Goal: Check status

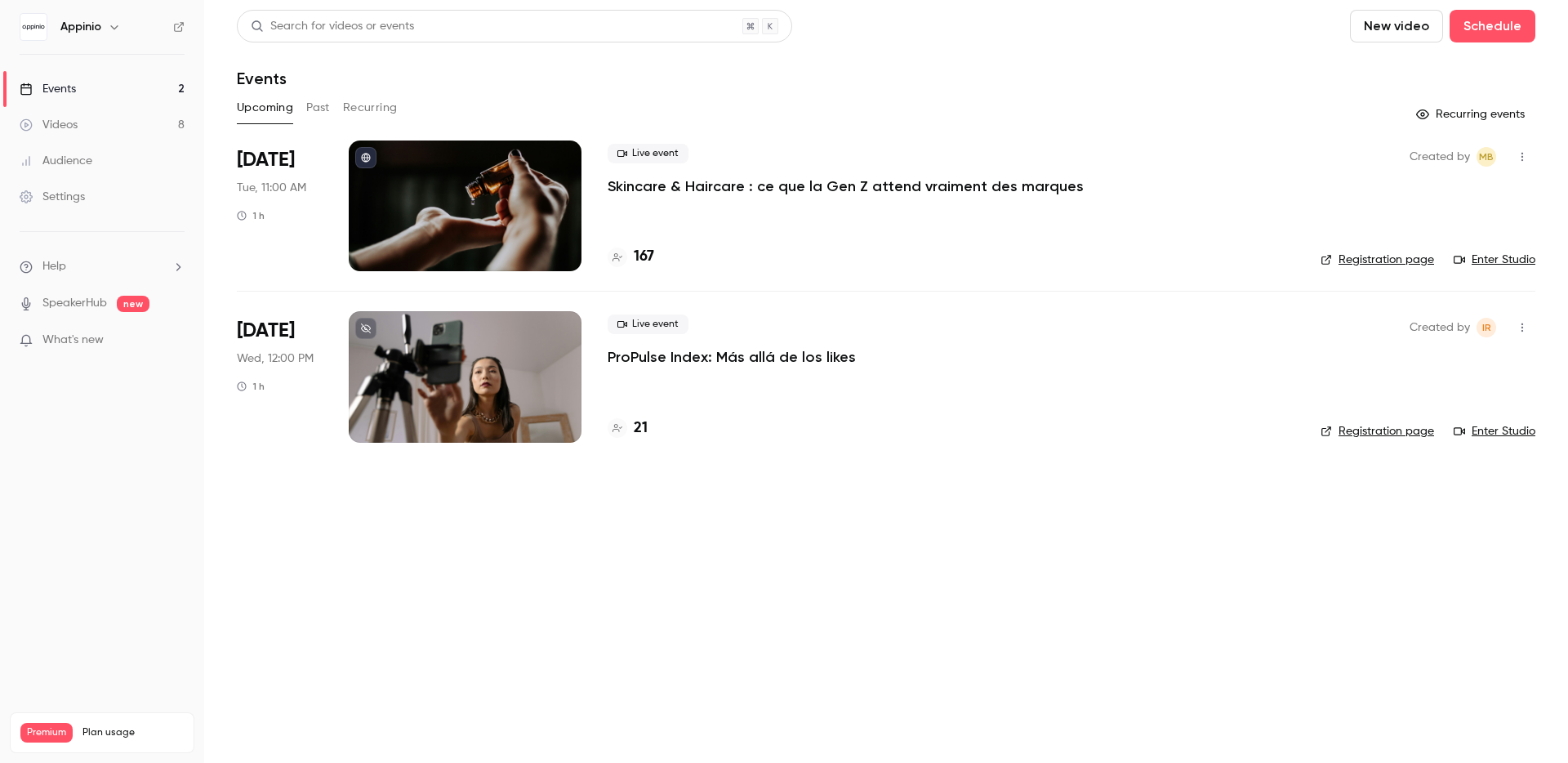
click at [889, 187] on p "Skincare & Haircare : ce que la Gen Z attend vraiment des marques" at bounding box center [846, 186] width 476 height 20
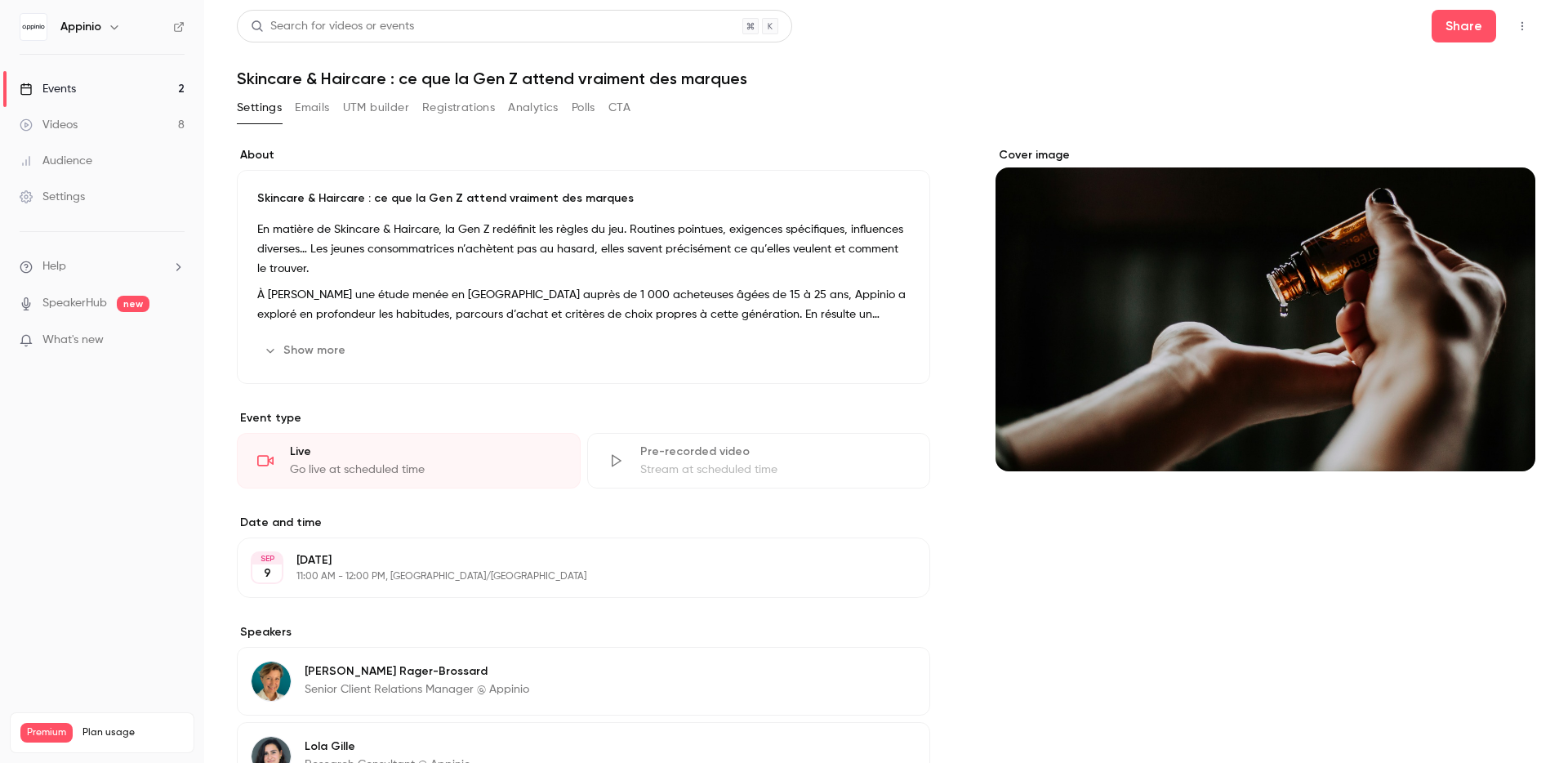
click at [1518, 26] on button "button" at bounding box center [1522, 26] width 26 height 26
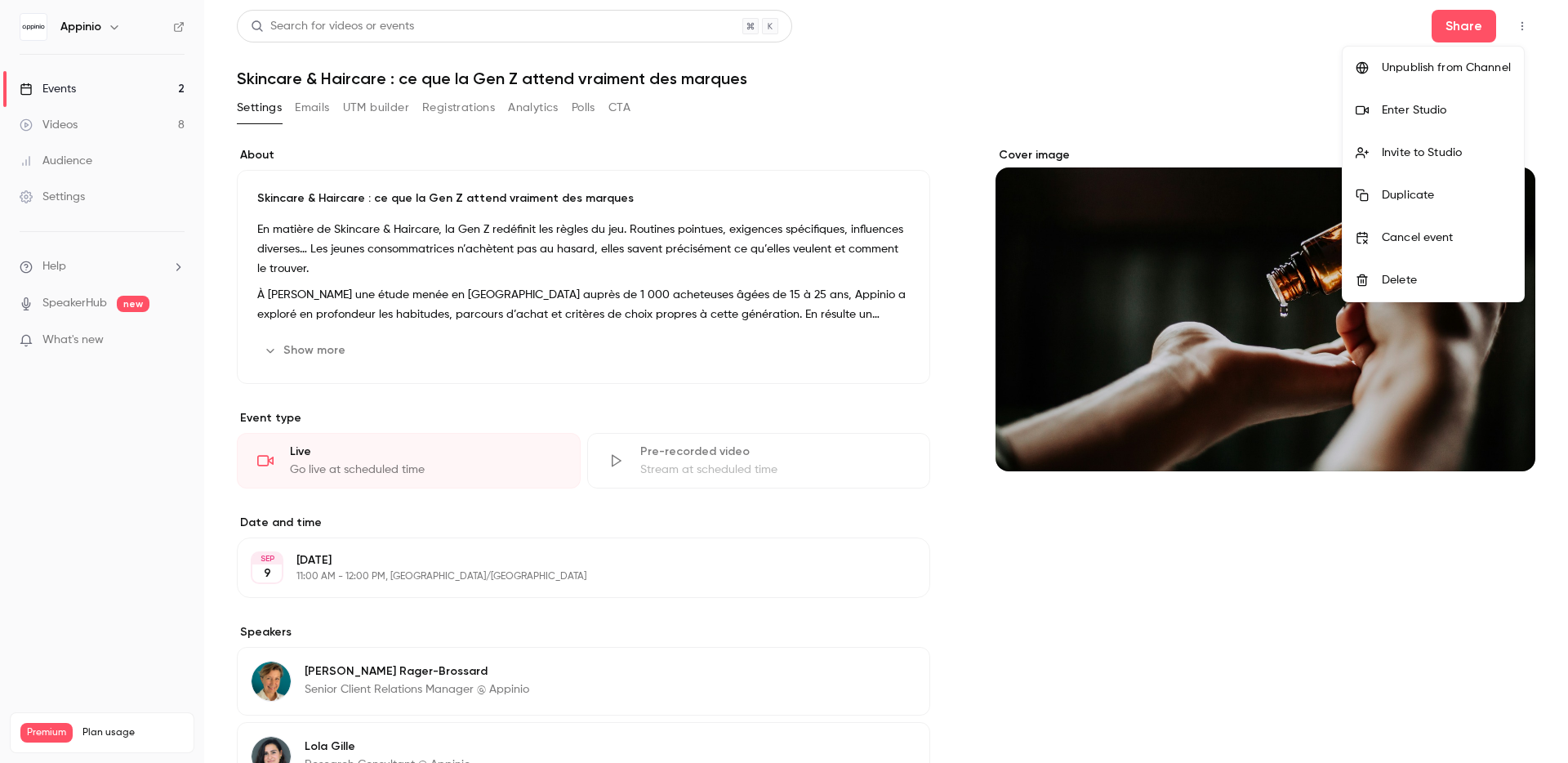
click at [1485, 105] on div "Enter Studio" at bounding box center [1446, 110] width 129 height 16
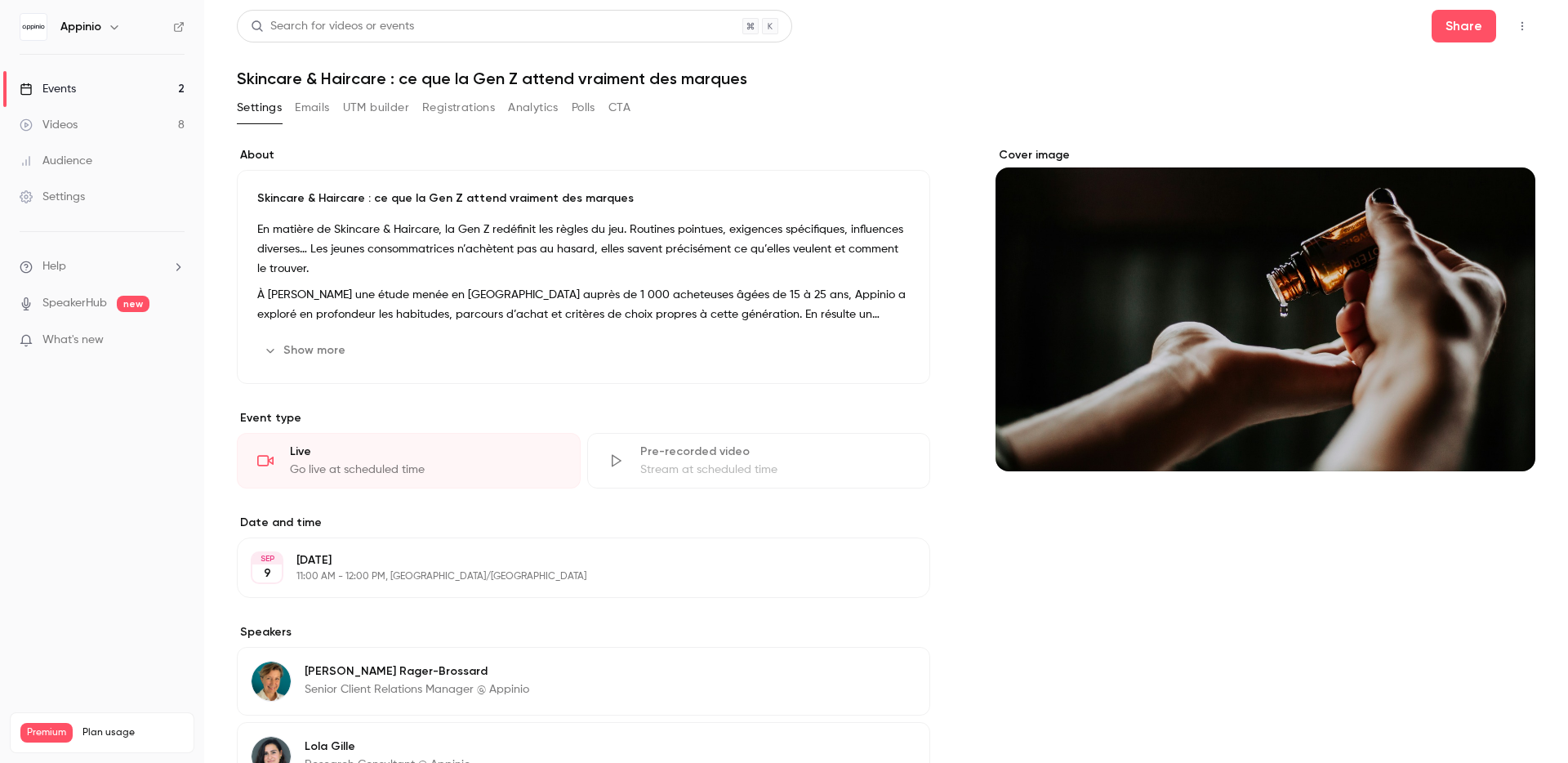
click at [459, 110] on button "Registrations" at bounding box center [458, 107] width 73 height 26
